Goal: Transaction & Acquisition: Register for event/course

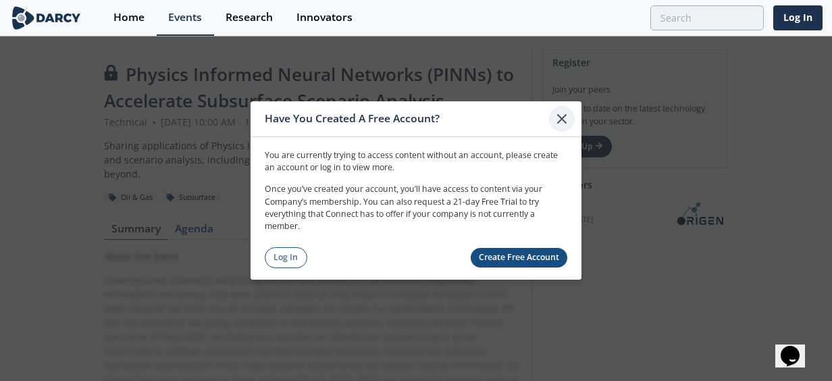
click at [560, 116] on icon at bounding box center [562, 119] width 16 height 16
click at [497, 253] on link "Create Free Account" at bounding box center [519, 258] width 97 height 20
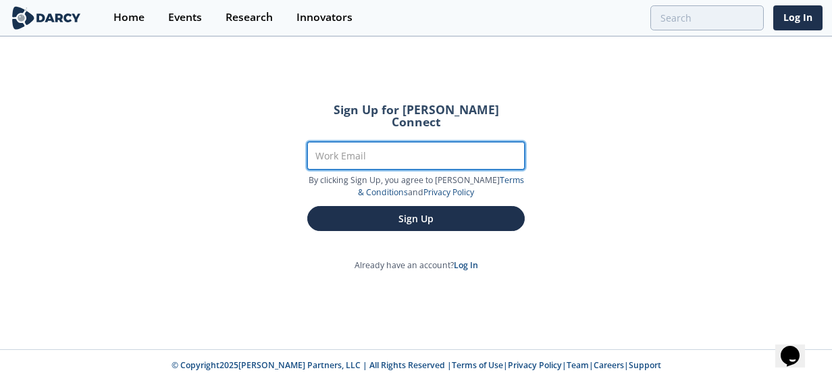
click at [383, 144] on input "Work Email" at bounding box center [415, 156] width 217 height 28
type input "samir.khanna@bp.com"
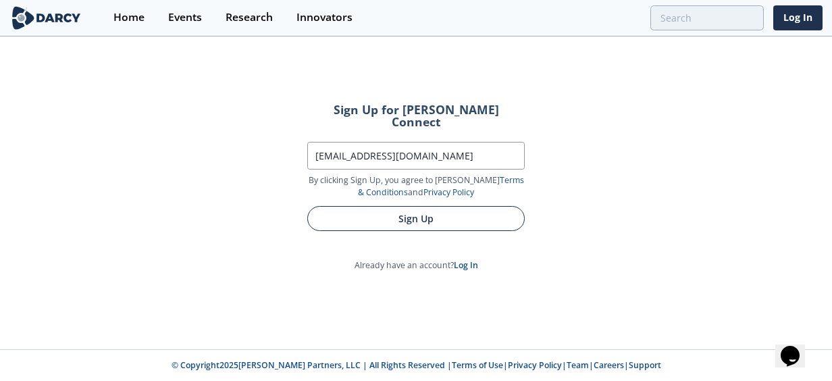
click at [387, 206] on button "Sign Up" at bounding box center [415, 218] width 217 height 25
click at [432, 209] on button "Sign Up" at bounding box center [415, 218] width 217 height 25
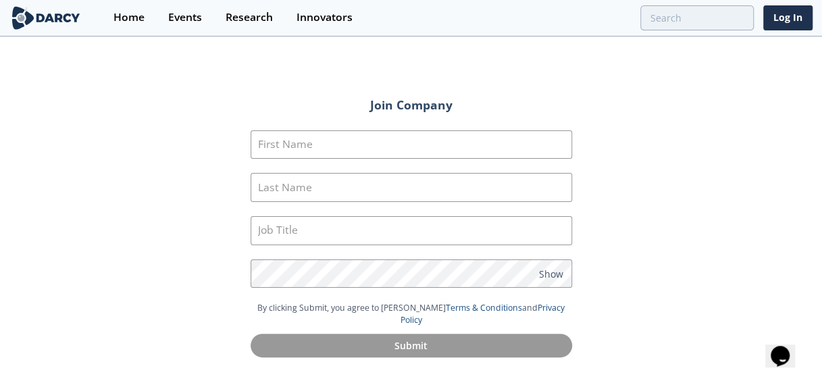
click at [450, 162] on section "First Name Last Name Job Title Password Show" at bounding box center [410, 215] width 321 height 171
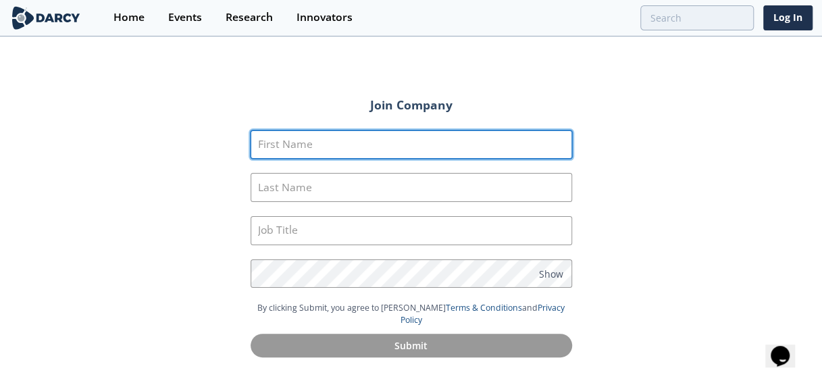
click at [450, 154] on input "First Name" at bounding box center [410, 144] width 321 height 29
type input "Samir"
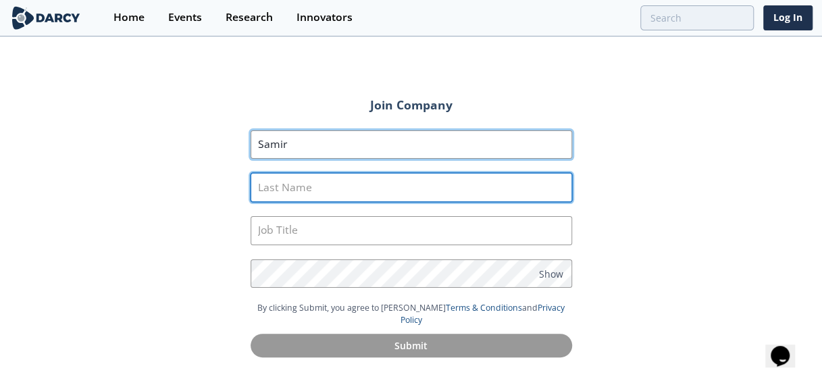
type input "Khanna"
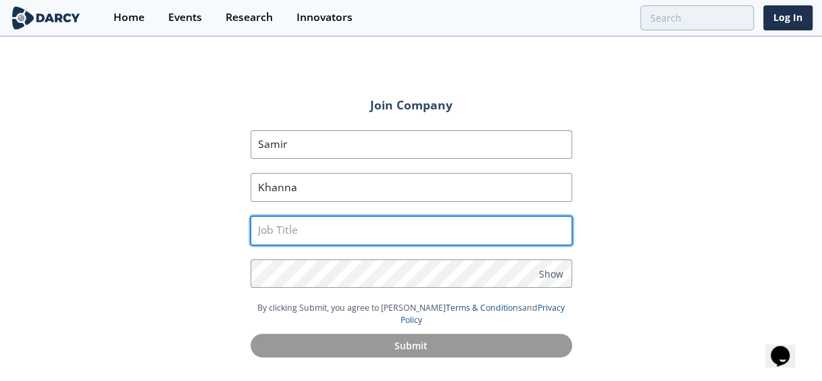
click at [393, 225] on input "text" at bounding box center [410, 230] width 321 height 29
type input "Sr. Manager & Advisor"
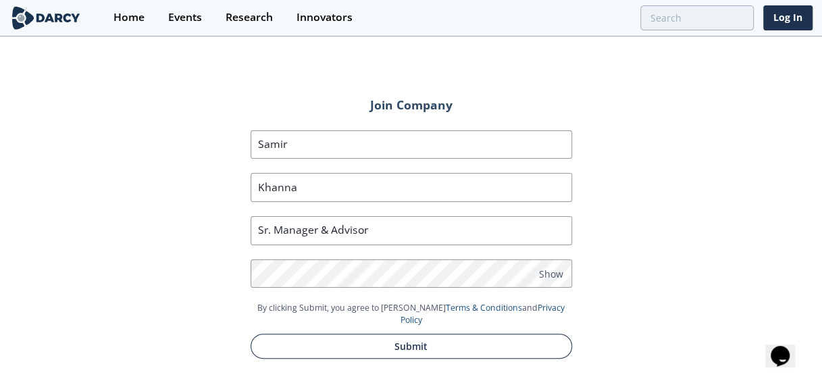
click at [431, 334] on button "Submit" at bounding box center [410, 346] width 321 height 25
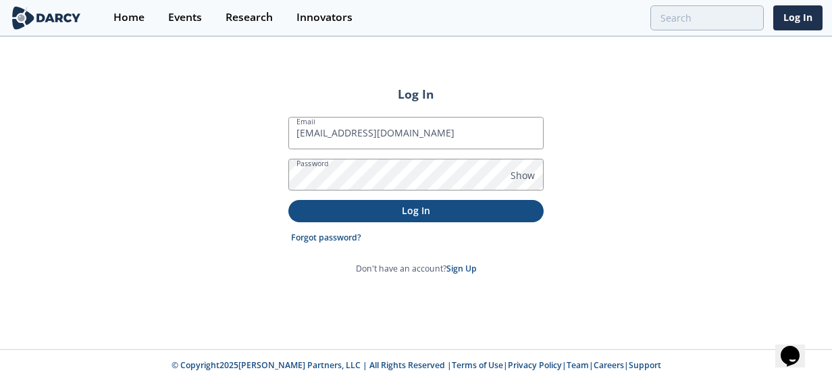
click at [440, 210] on p "Log In" at bounding box center [416, 210] width 236 height 14
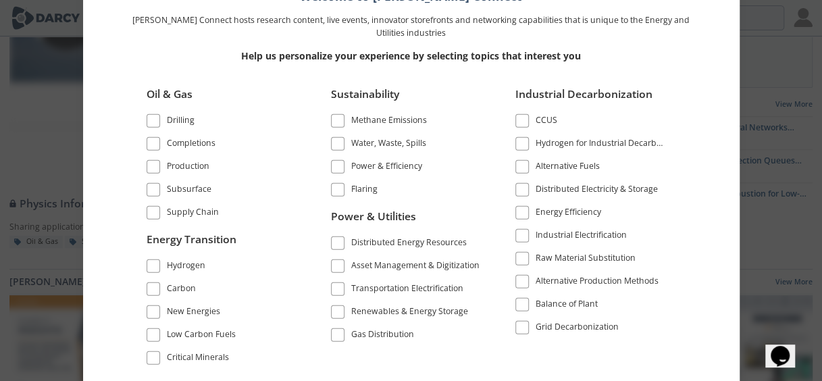
scroll to position [101, 0]
drag, startPoint x: 702, startPoint y: 86, endPoint x: 704, endPoint y: 152, distance: 65.5
click at [704, 152] on div "Welcome to Darcy Connect Darcy Connect hosts research content, live events, inn…" at bounding box center [411, 170] width 643 height 422
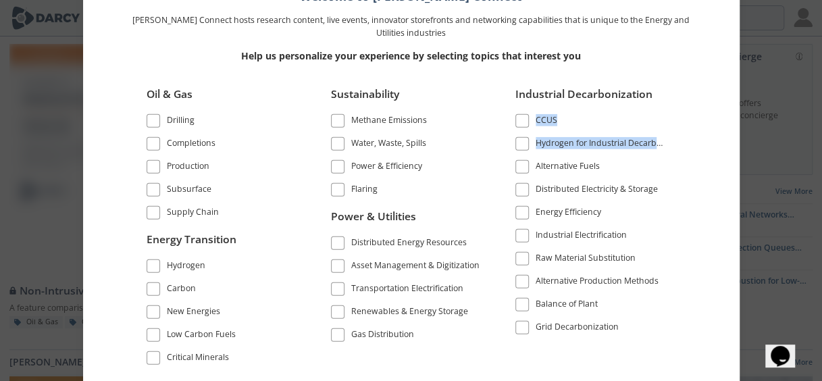
scroll to position [0, 0]
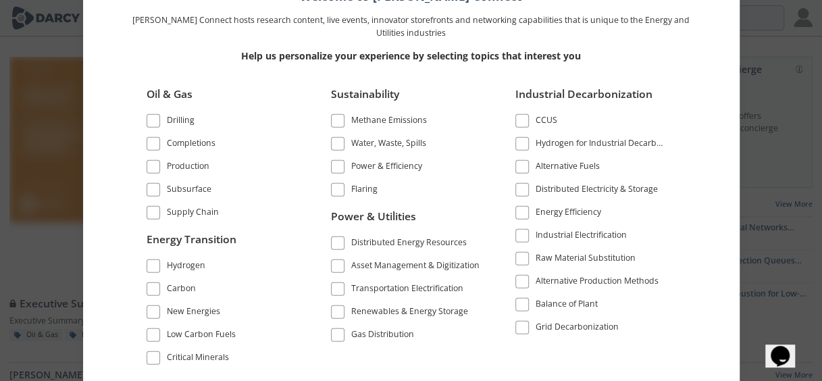
click at [153, 313] on span at bounding box center [153, 311] width 9 height 9
click at [155, 334] on span at bounding box center [153, 333] width 9 height 9
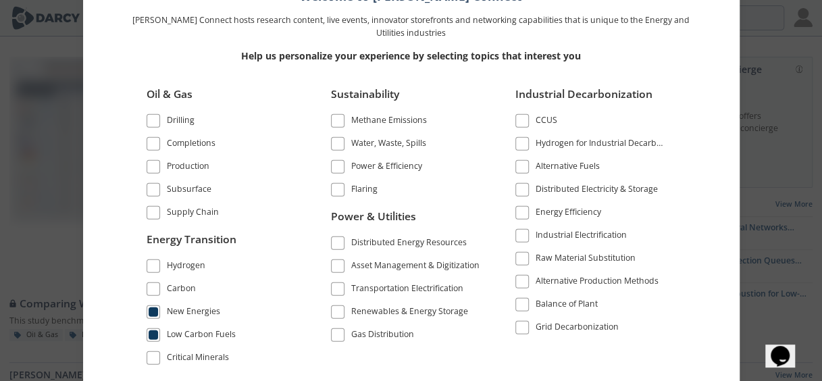
click at [153, 265] on span at bounding box center [153, 265] width 9 height 9
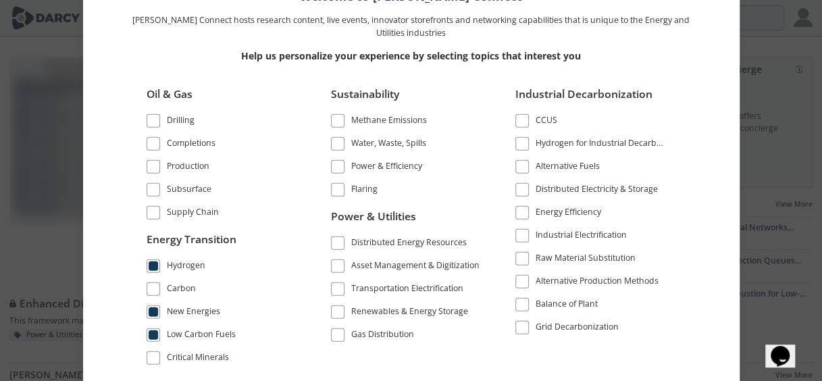
click at [340, 316] on span at bounding box center [338, 311] width 14 height 14
click at [525, 166] on span at bounding box center [521, 166] width 9 height 9
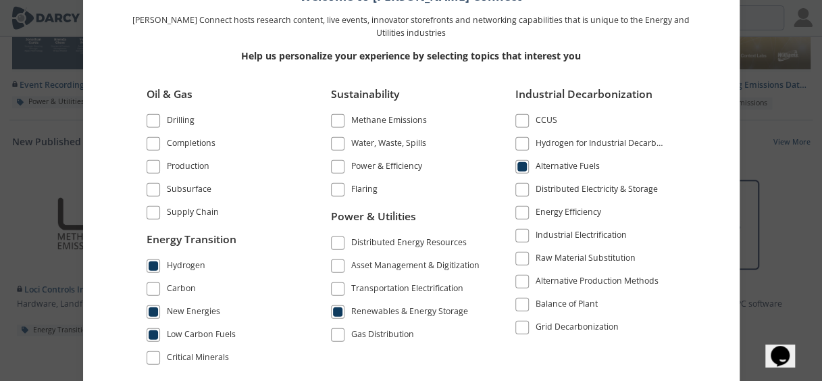
scroll to position [853, 0]
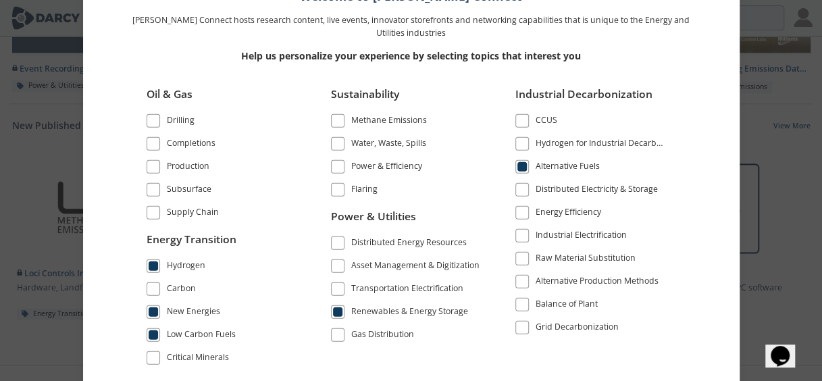
click at [698, 313] on div "Welcome to Darcy Connect Darcy Connect hosts research content, live events, inn…" at bounding box center [411, 170] width 643 height 422
drag, startPoint x: 505, startPoint y: 38, endPoint x: 450, endPoint y: 45, distance: 55.8
click at [450, 45] on div "Help us personalize your experience by selecting topics that interest you" at bounding box center [411, 55] width 567 height 33
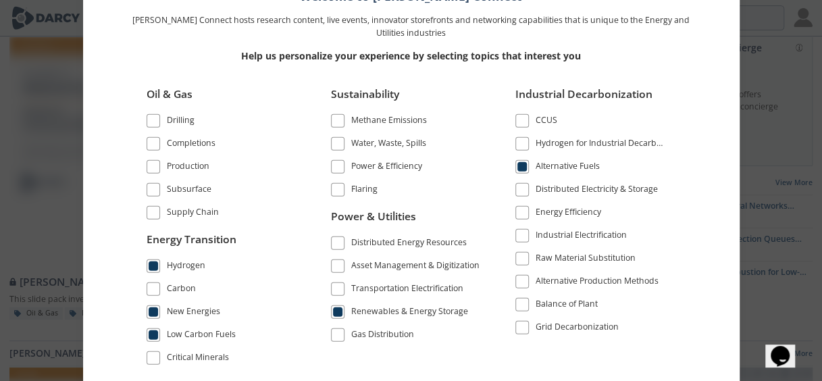
scroll to position [4, 0]
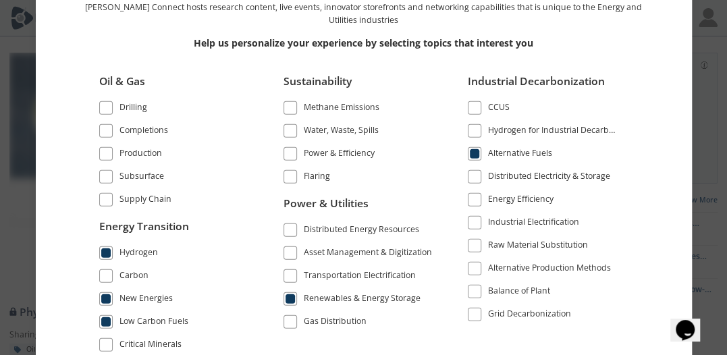
click at [528, 340] on div "Oil & Gas Drilling Completions Production" at bounding box center [363, 211] width 567 height 294
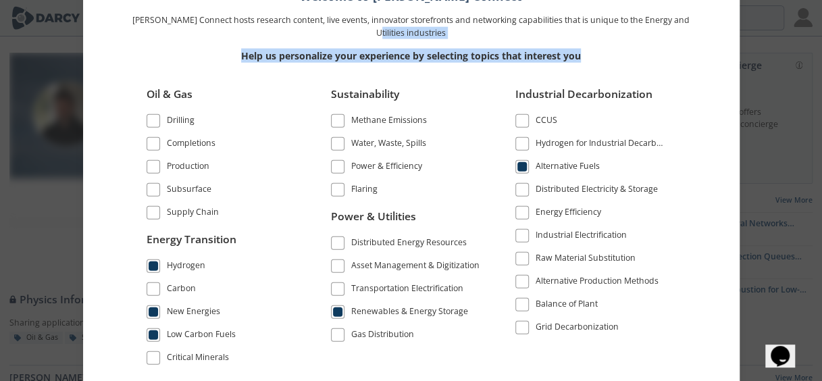
drag, startPoint x: 724, startPoint y: 23, endPoint x: 596, endPoint y: 53, distance: 131.2
click at [596, 53] on div "Welcome to Darcy Connect Darcy Connect hosts research content, live events, inn…" at bounding box center [411, 170] width 643 height 422
drag, startPoint x: 596, startPoint y: 53, endPoint x: 572, endPoint y: 55, distance: 24.3
click at [572, 55] on p "Help us personalize your experience by selecting topics that interest you" at bounding box center [411, 56] width 567 height 14
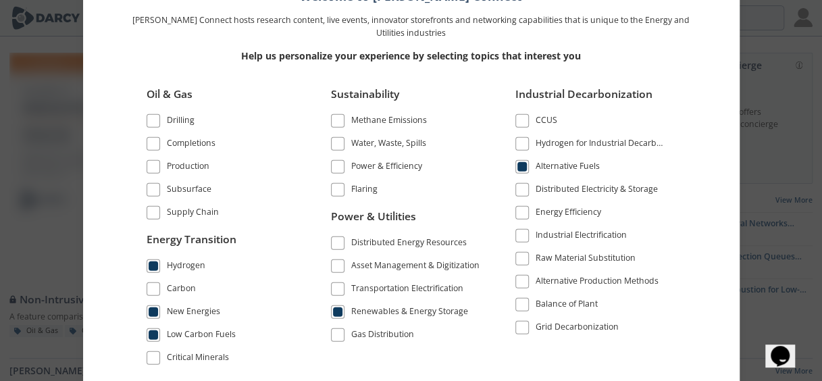
click at [460, 375] on div "Oil & Gas Drilling Completions Production Subsurface" at bounding box center [411, 226] width 567 height 309
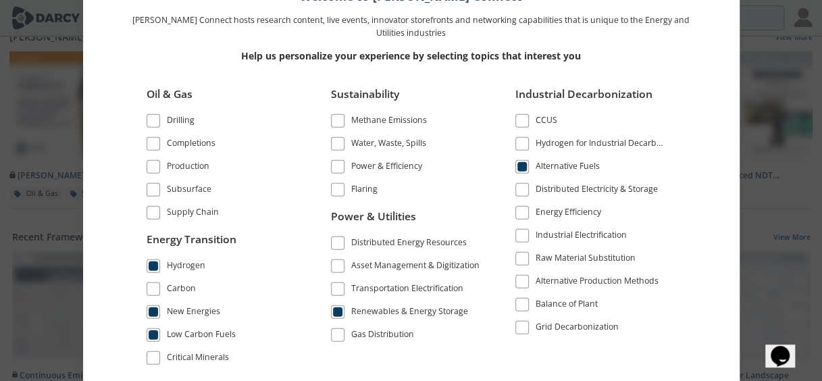
scroll to position [670, 0]
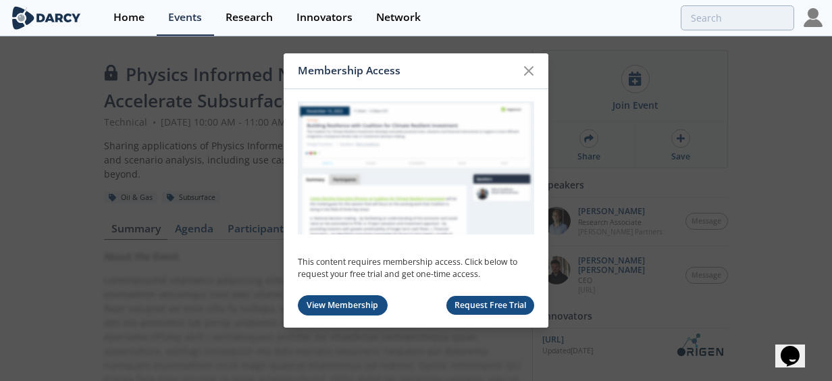
click at [346, 309] on link "View Membership" at bounding box center [343, 305] width 90 height 21
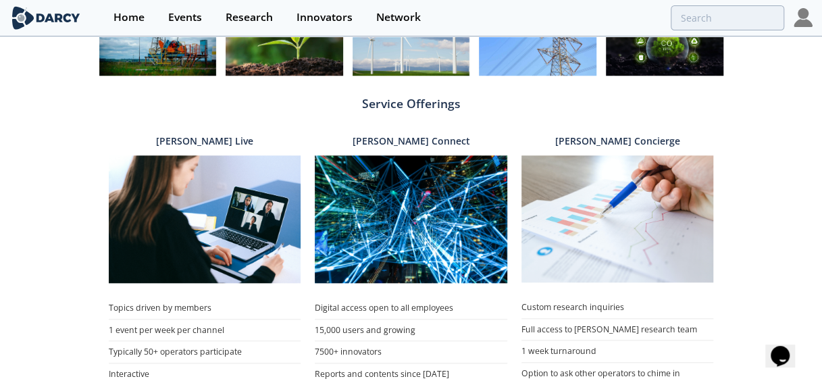
scroll to position [618, 0]
